Goal: Task Accomplishment & Management: Use online tool/utility

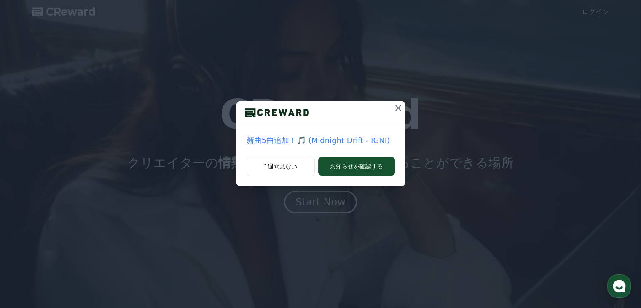
click at [369, 109] on icon at bounding box center [399, 108] width 6 height 6
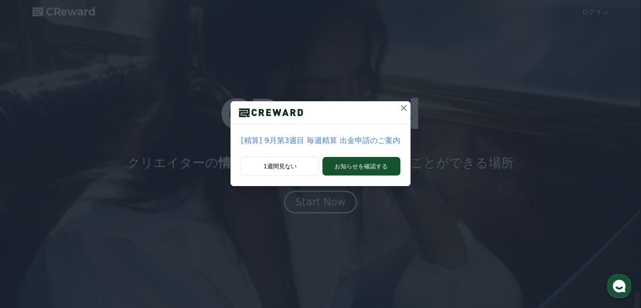
click at [369, 108] on icon at bounding box center [404, 108] width 10 height 10
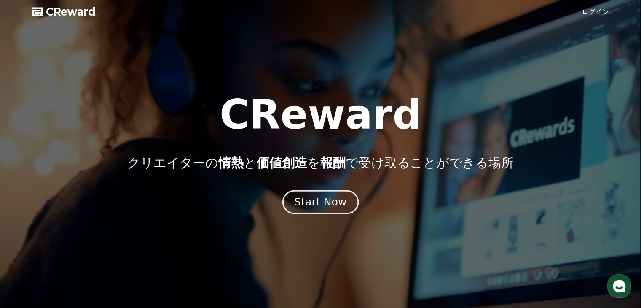
click at [326, 196] on div "Start Now" at bounding box center [320, 202] width 52 height 14
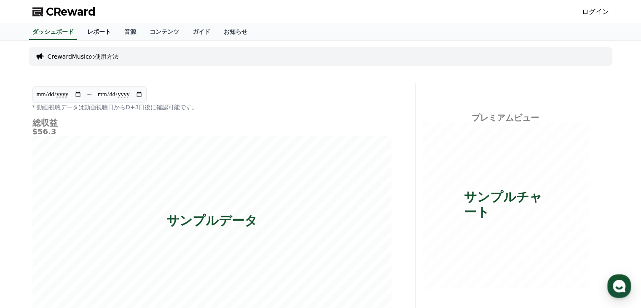
click at [81, 30] on link "レポート" at bounding box center [99, 32] width 37 height 16
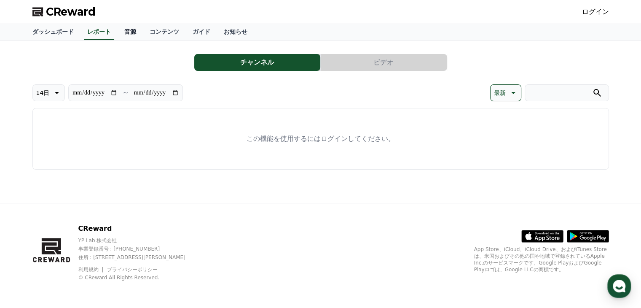
click at [118, 33] on link "音源" at bounding box center [130, 32] width 25 height 16
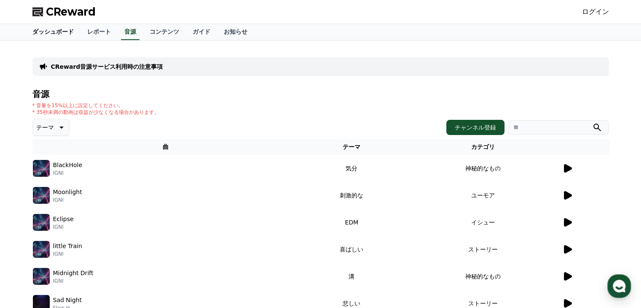
click at [44, 28] on link "ダッシュボード" at bounding box center [53, 32] width 55 height 16
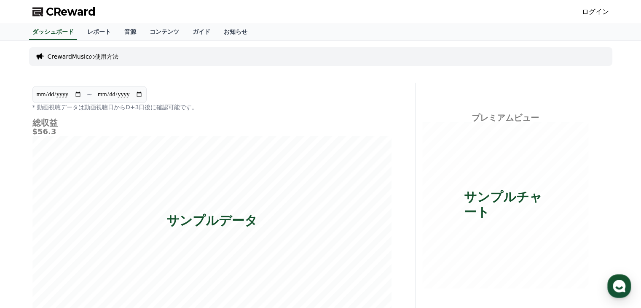
click at [59, 9] on span "CReward" at bounding box center [71, 11] width 50 height 13
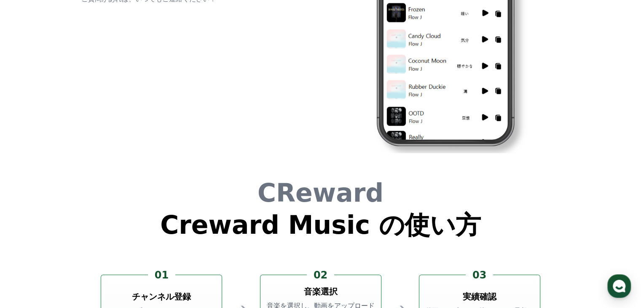
scroll to position [2285, 0]
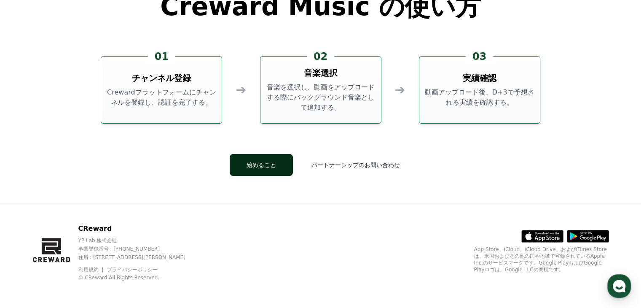
click at [283, 167] on button "始めること" at bounding box center [261, 165] width 63 height 22
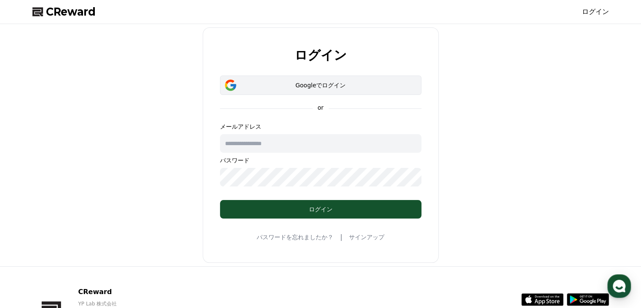
click at [327, 83] on div "Googleでログイン" at bounding box center [320, 85] width 177 height 8
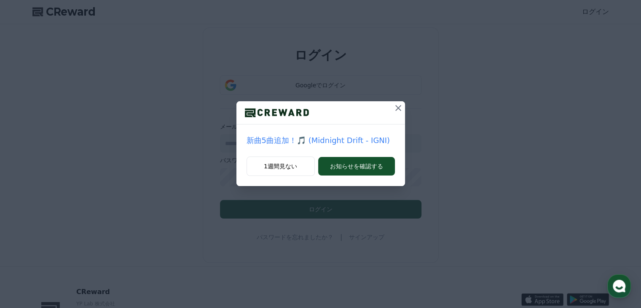
click at [397, 110] on icon at bounding box center [398, 108] width 10 height 10
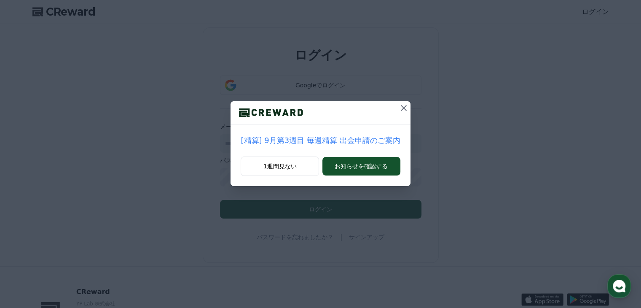
click at [399, 110] on icon at bounding box center [404, 108] width 10 height 10
